Goal: Navigation & Orientation: Find specific page/section

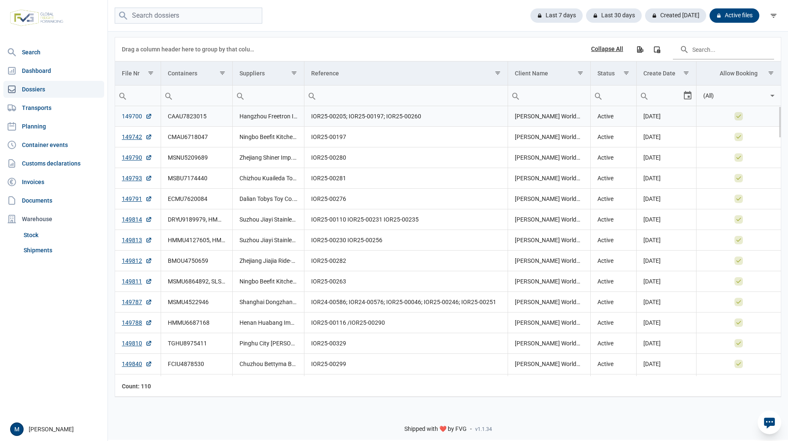
click at [129, 118] on link "149700" at bounding box center [137, 116] width 30 height 8
click at [67, 243] on link "Shipments" at bounding box center [62, 250] width 84 height 15
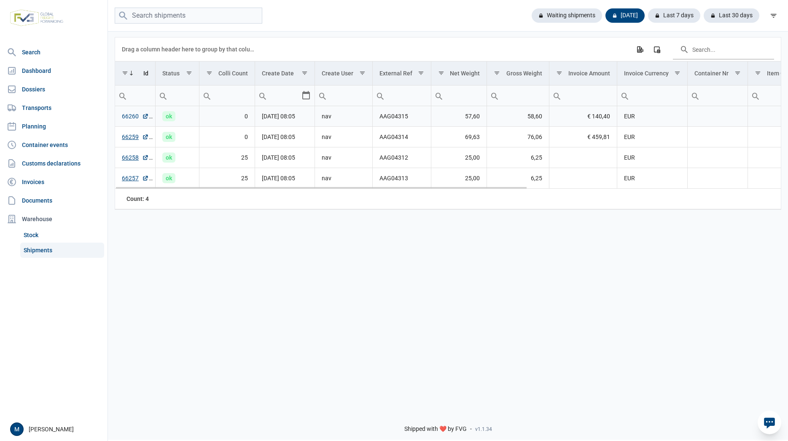
click at [131, 117] on link "66260" at bounding box center [135, 116] width 27 height 8
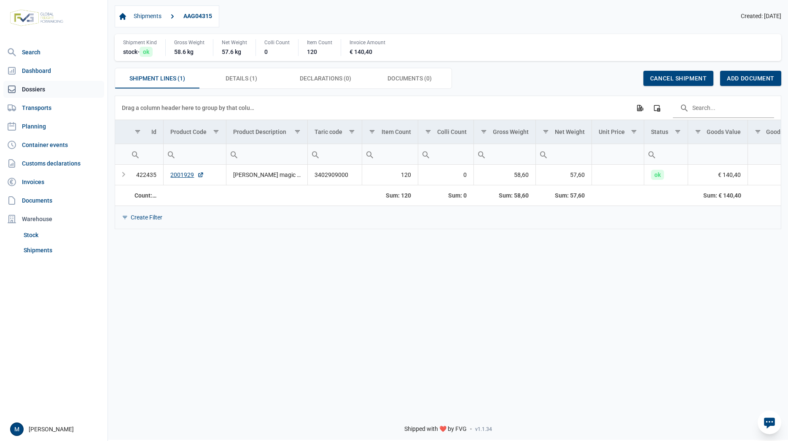
click at [39, 88] on link "Dossiers" at bounding box center [53, 89] width 101 height 17
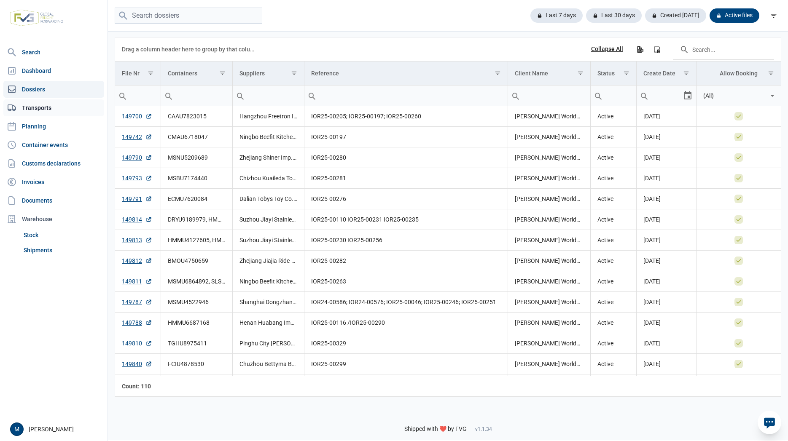
click at [50, 107] on link "Transports" at bounding box center [53, 107] width 101 height 17
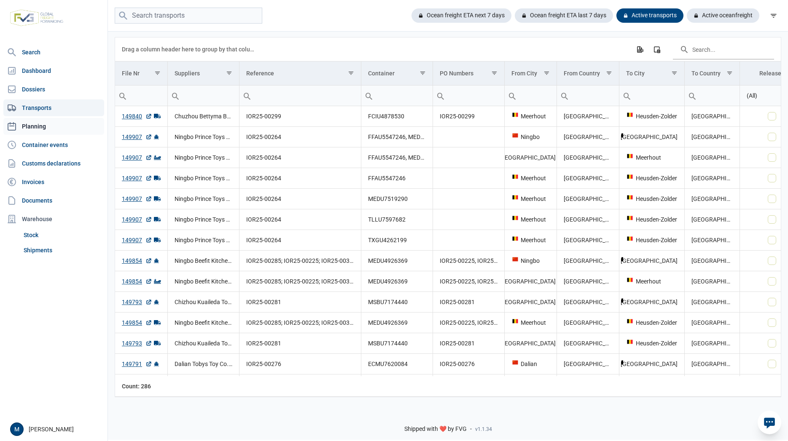
click at [48, 129] on link "Planning" at bounding box center [53, 126] width 101 height 17
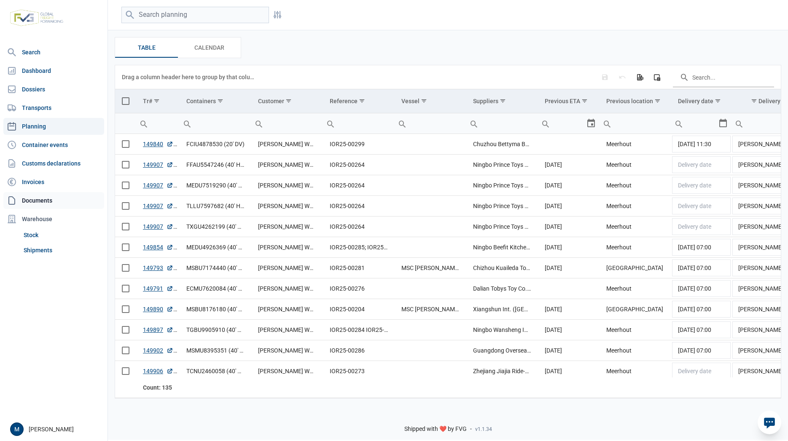
click at [38, 200] on link "Documents" at bounding box center [53, 200] width 101 height 17
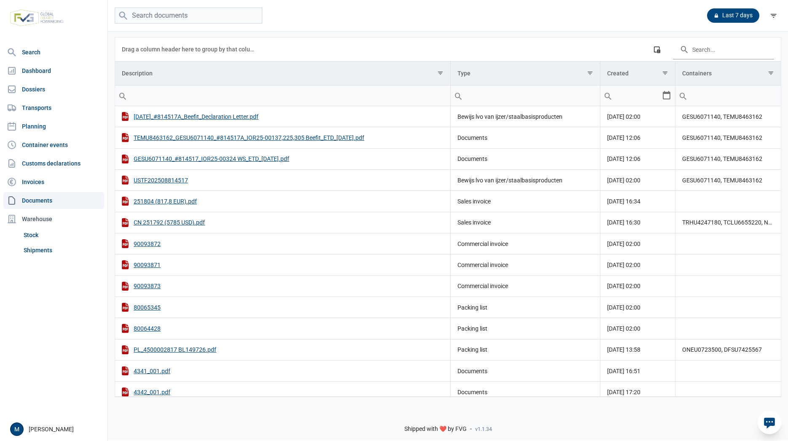
drag, startPoint x: 780, startPoint y: 118, endPoint x: 794, endPoint y: 99, distance: 24.2
click at [775, 16] on icon "filter" at bounding box center [774, 16] width 8 height 8
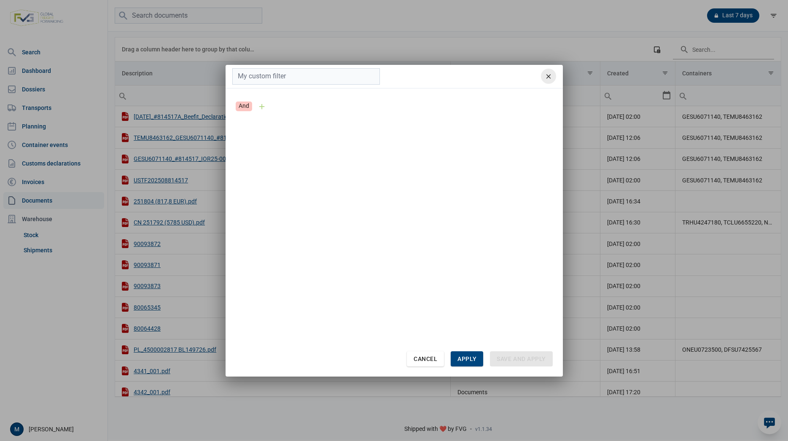
click at [550, 78] on icon "remove" at bounding box center [549, 76] width 8 height 8
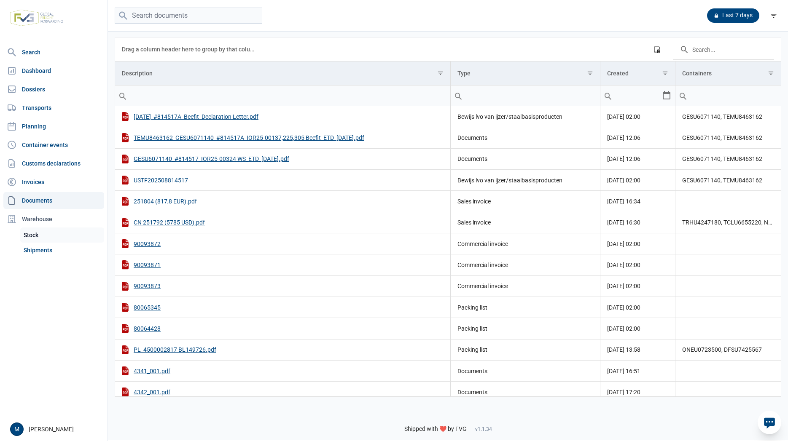
click at [42, 234] on link "Stock" at bounding box center [62, 235] width 84 height 15
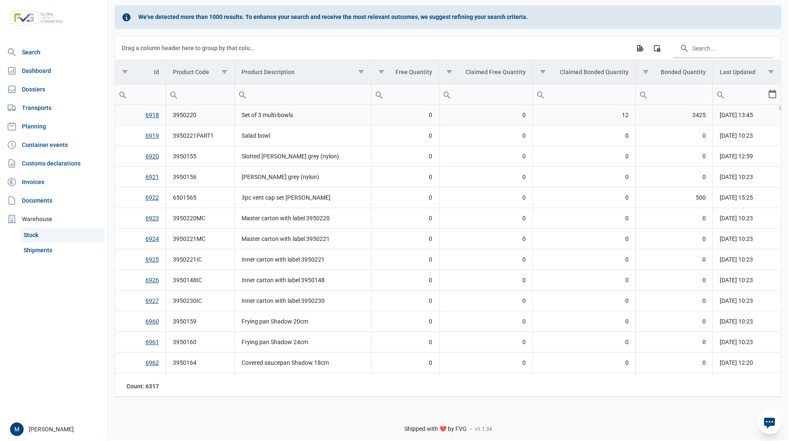
click at [154, 115] on link "6918" at bounding box center [151, 115] width 13 height 7
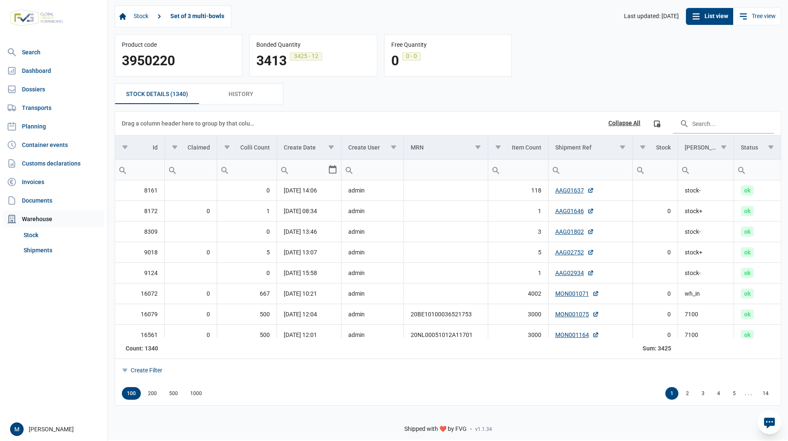
click at [43, 223] on div "Warehouse" at bounding box center [53, 219] width 101 height 17
click at [38, 181] on link "Invoices" at bounding box center [53, 182] width 101 height 17
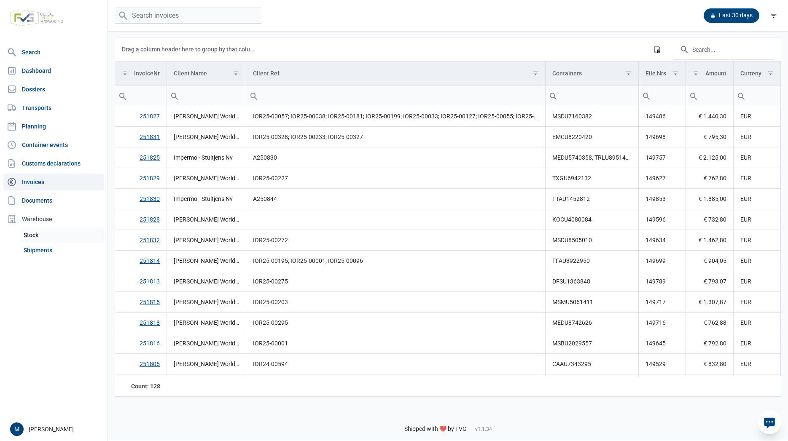
click at [40, 239] on link "Stock" at bounding box center [62, 235] width 84 height 15
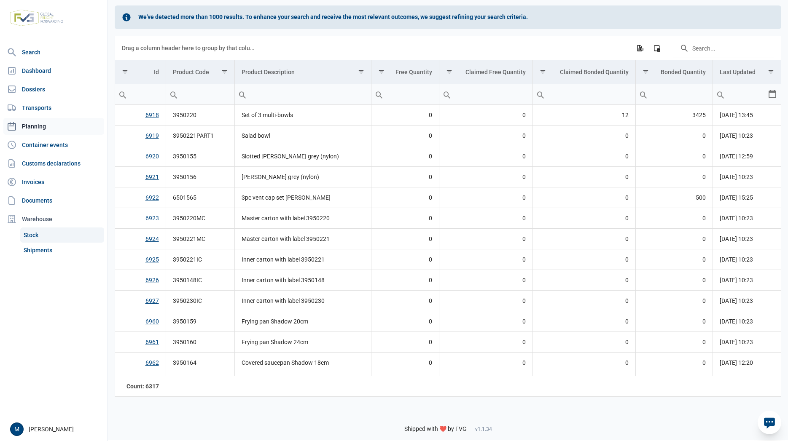
click at [44, 134] on link "Planning" at bounding box center [53, 126] width 101 height 17
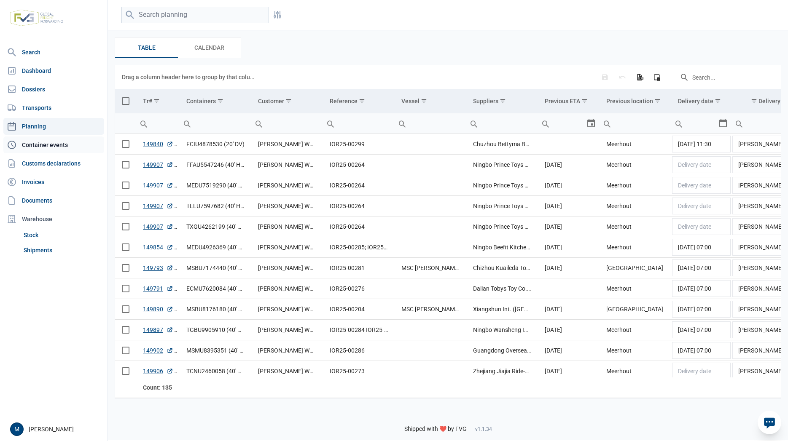
click at [22, 142] on link "Container events" at bounding box center [53, 145] width 101 height 17
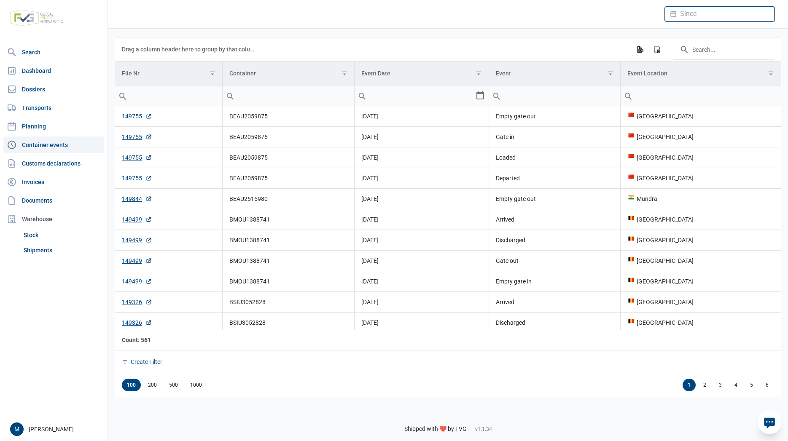
click at [748, 19] on input "Datepicker input" at bounding box center [720, 14] width 110 height 15
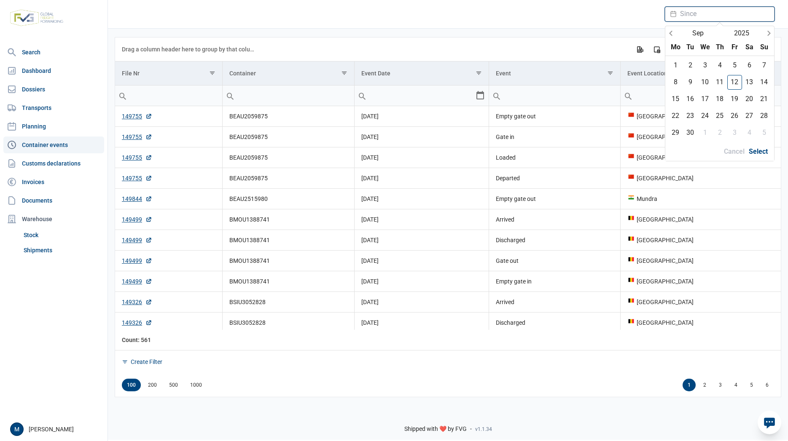
click at [748, 19] on input "Datepicker input" at bounding box center [720, 14] width 110 height 15
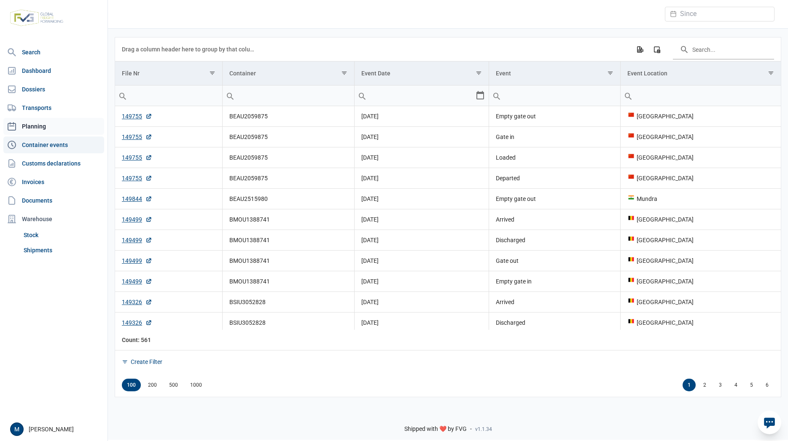
click at [36, 127] on link "Planning" at bounding box center [53, 126] width 101 height 17
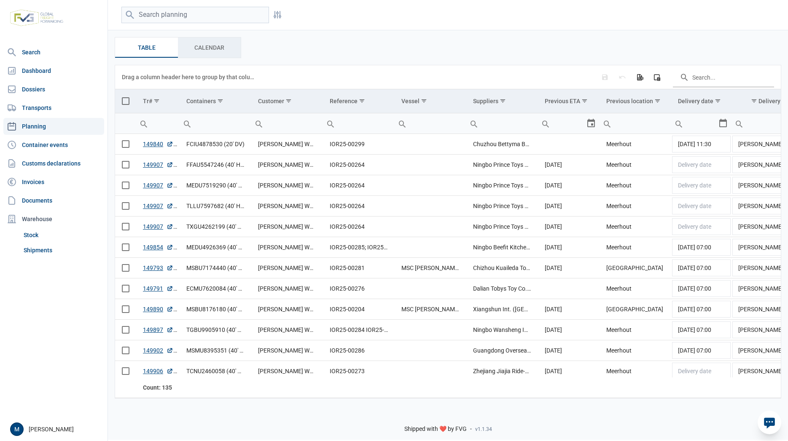
click at [220, 46] on span "Calendar Calendar" at bounding box center [209, 48] width 30 height 10
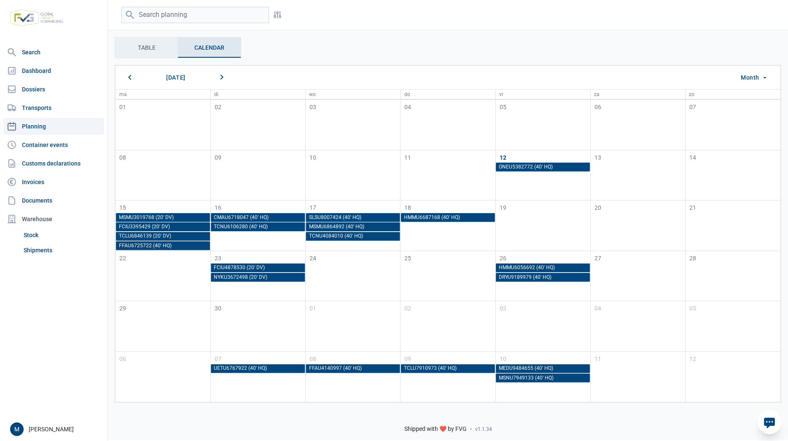
click at [158, 42] on div "Table Table" at bounding box center [146, 48] width 63 height 20
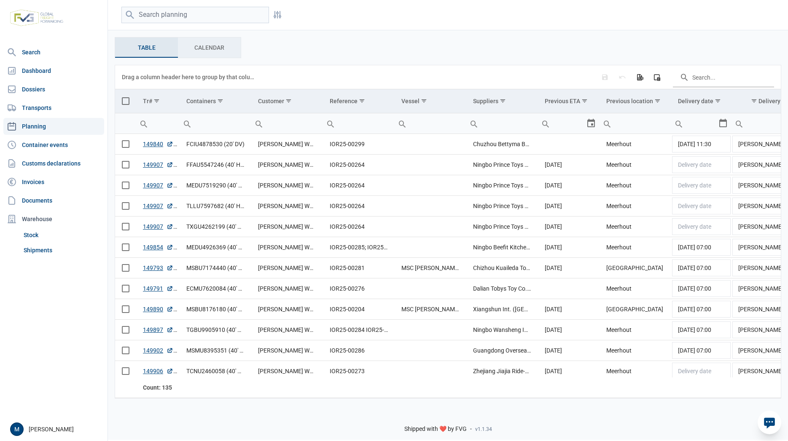
click at [202, 48] on span "Calendar Calendar" at bounding box center [209, 48] width 30 height 10
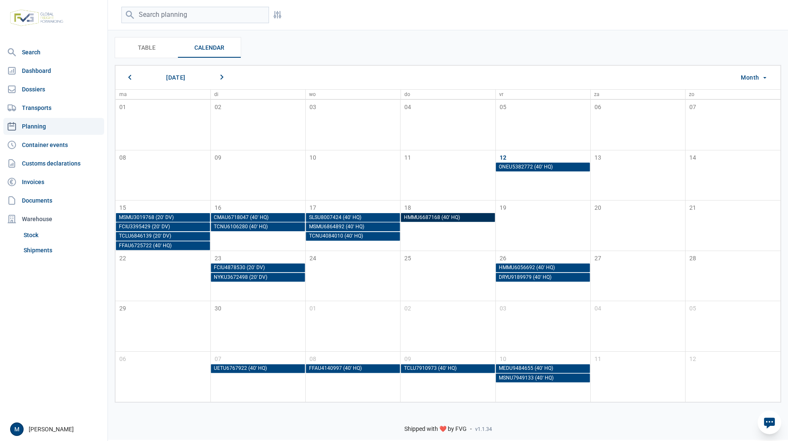
click at [445, 218] on div "HMMU6687168 (40' HQ)" at bounding box center [448, 218] width 88 height 6
click at [274, 15] on icon at bounding box center [277, 15] width 10 height 10
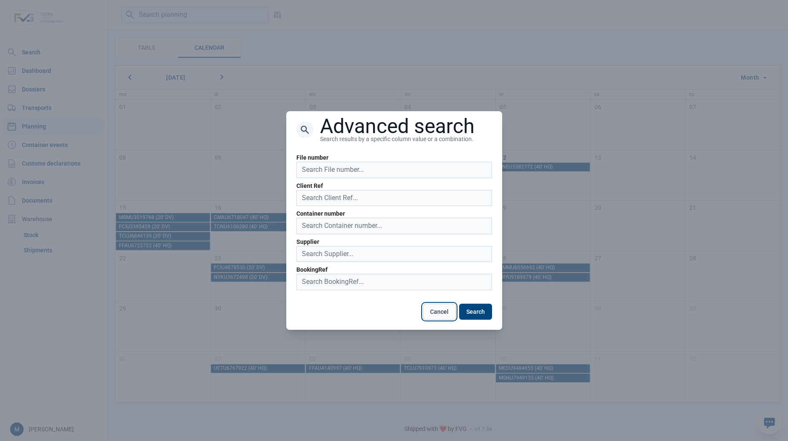
click at [444, 312] on button "Cancel" at bounding box center [439, 312] width 33 height 16
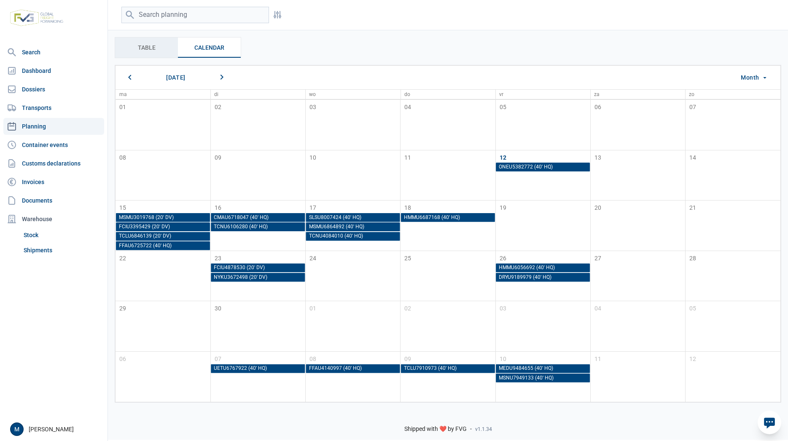
click at [143, 50] on span "Table Table" at bounding box center [147, 48] width 18 height 10
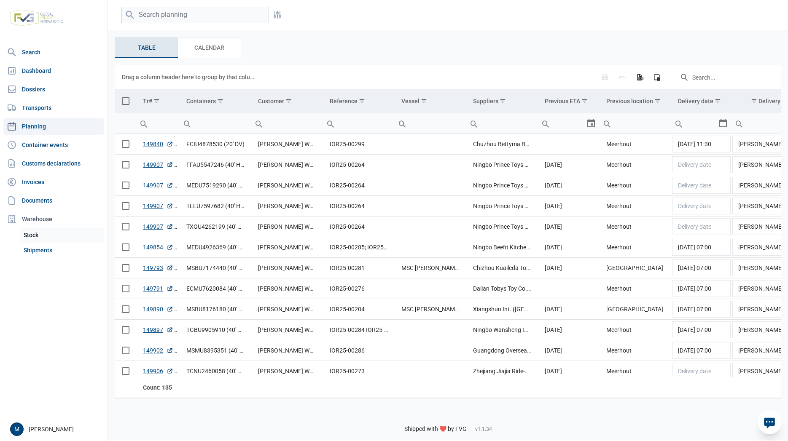
click at [45, 238] on link "Stock" at bounding box center [62, 235] width 84 height 15
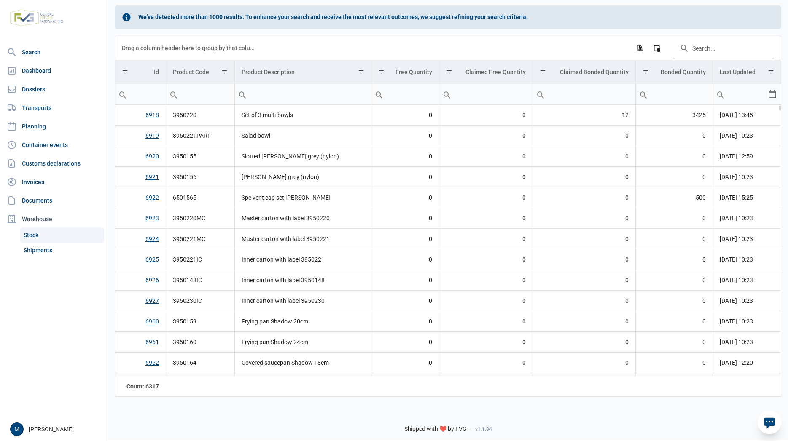
scroll to position [143, 0]
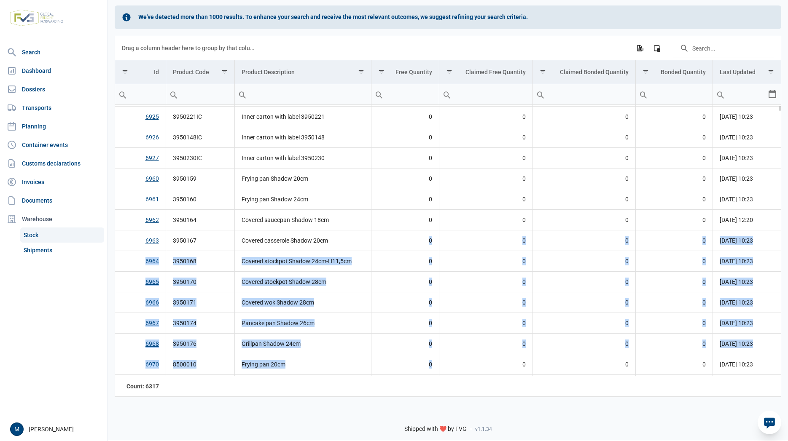
drag, startPoint x: 400, startPoint y: 376, endPoint x: 461, endPoint y: 375, distance: 60.7
click at [431, 243] on td "0" at bounding box center [405, 240] width 68 height 21
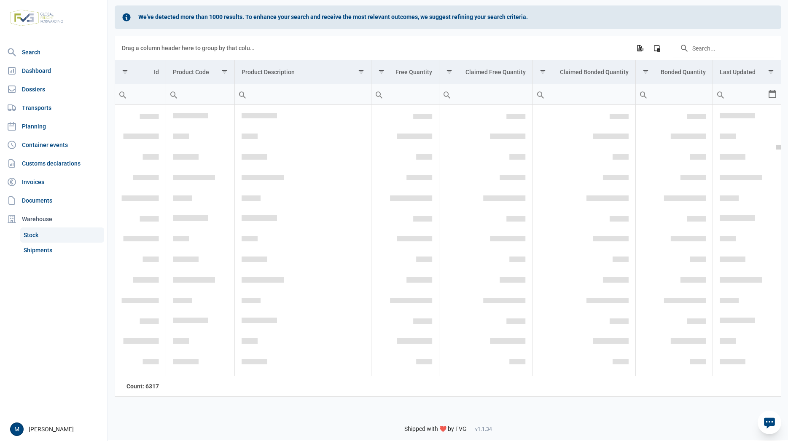
scroll to position [19233, 0]
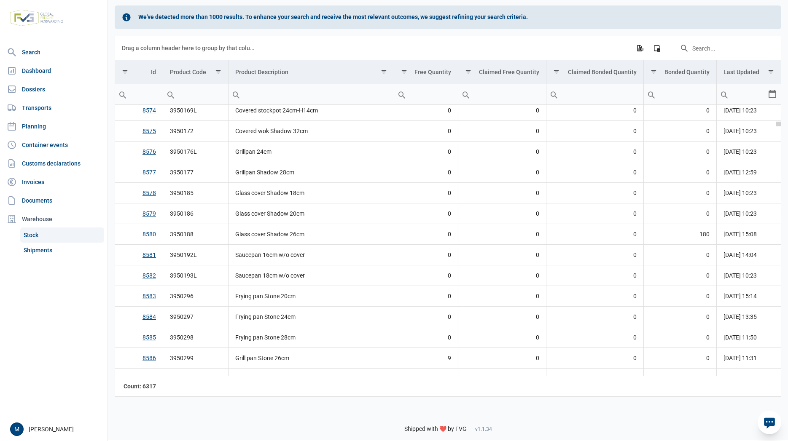
drag, startPoint x: 780, startPoint y: 110, endPoint x: 778, endPoint y: 139, distance: 29.6
click at [787, 135] on body "For evaluation purposes only. Redistribution prohibited. Please register an exi…" at bounding box center [394, 205] width 788 height 441
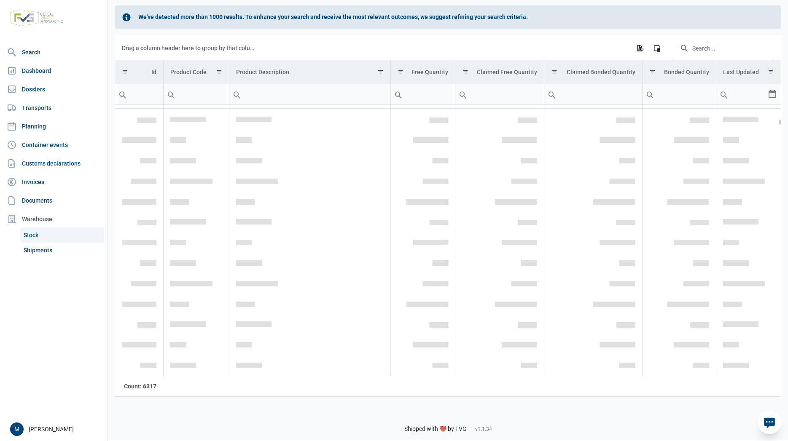
scroll to position [6690, 0]
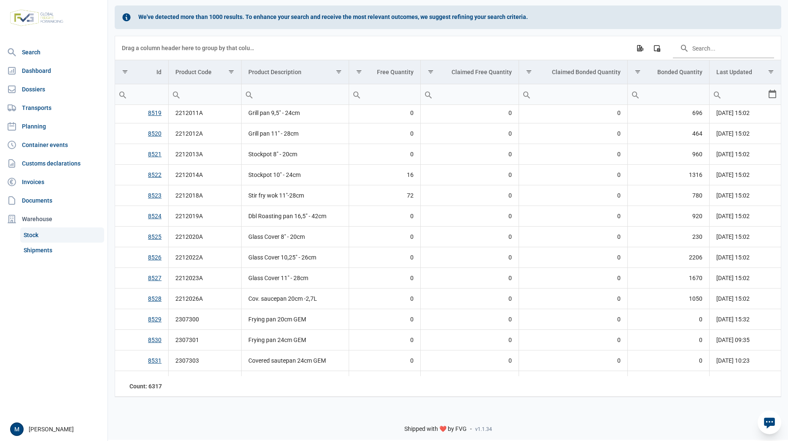
click at [41, 236] on link "Stock" at bounding box center [62, 235] width 84 height 15
